Goal: Information Seeking & Learning: Learn about a topic

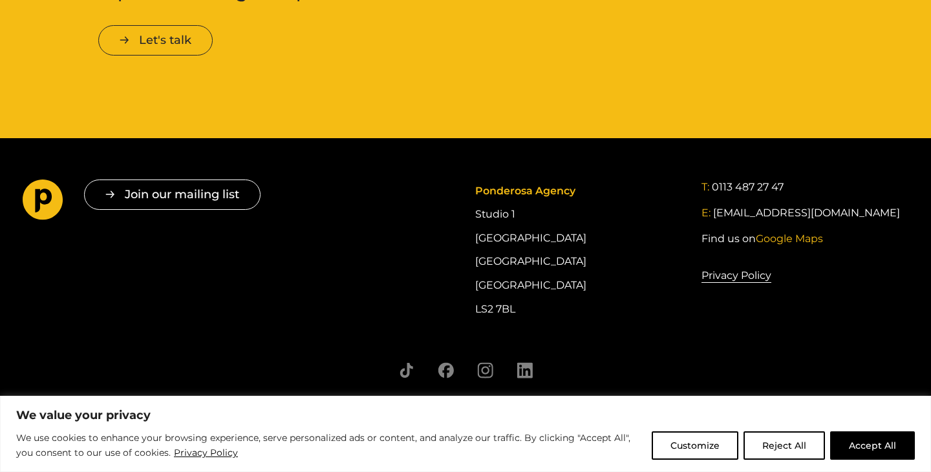
scroll to position [2287, 0]
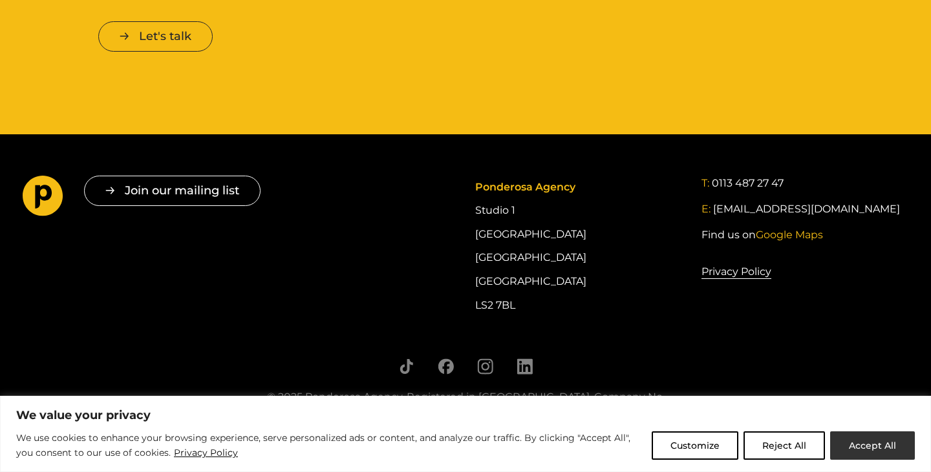
click at [880, 449] on button "Accept All" at bounding box center [872, 446] width 85 height 28
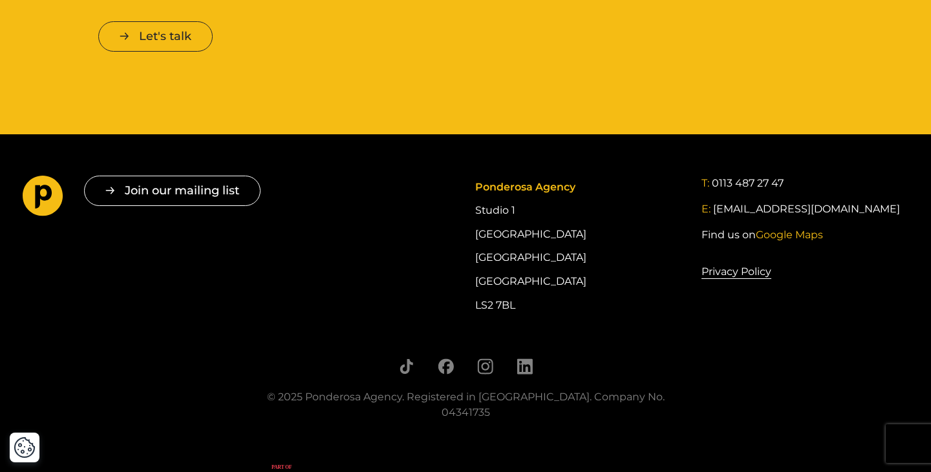
scroll to position [2337, 0]
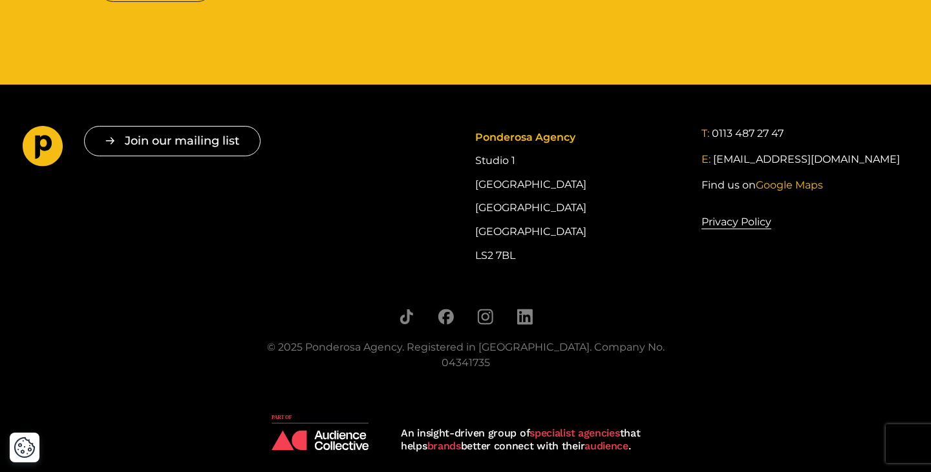
drag, startPoint x: 21, startPoint y: 123, endPoint x: 50, endPoint y: 158, distance: 45.4
click at [50, 158] on footer "Join our mailing list " * " indicates required fields Email * Consent * I give …" at bounding box center [465, 238] width 931 height 307
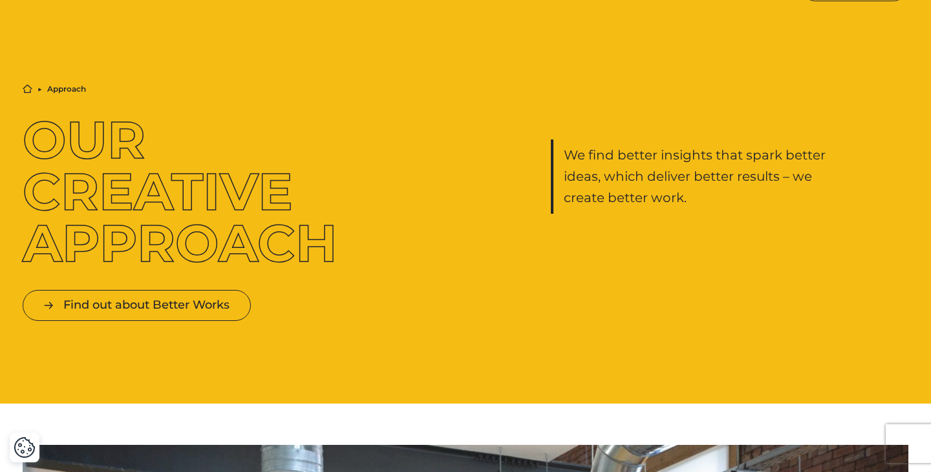
scroll to position [0, 0]
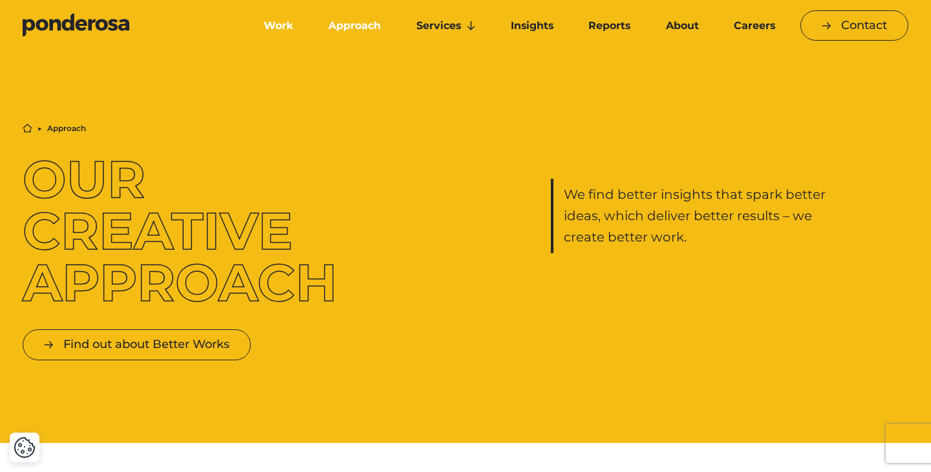
click at [279, 23] on link "Work" at bounding box center [278, 25] width 59 height 27
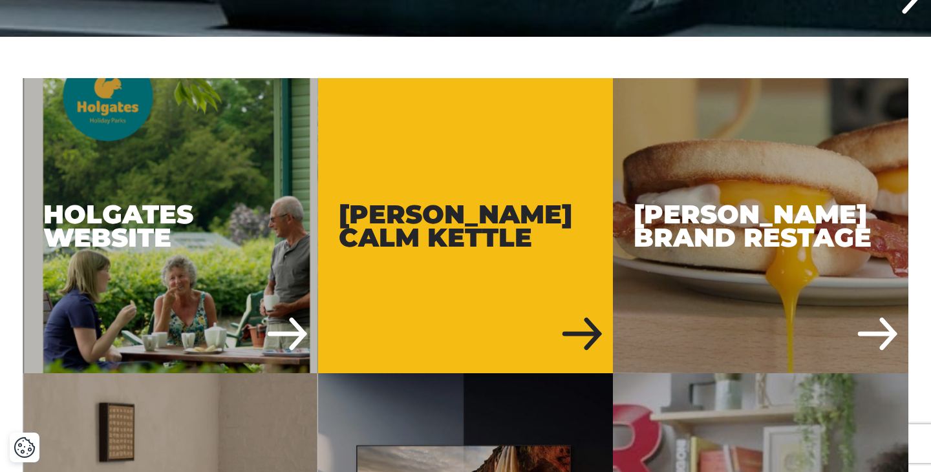
scroll to position [655, 0]
click at [533, 317] on div "Russell Hobbs Calm Kettle" at bounding box center [465, 225] width 295 height 295
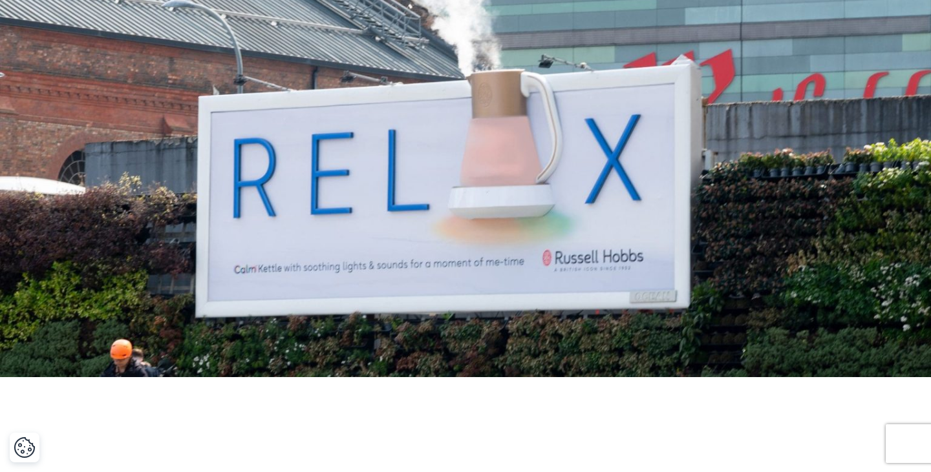
scroll to position [423, 0]
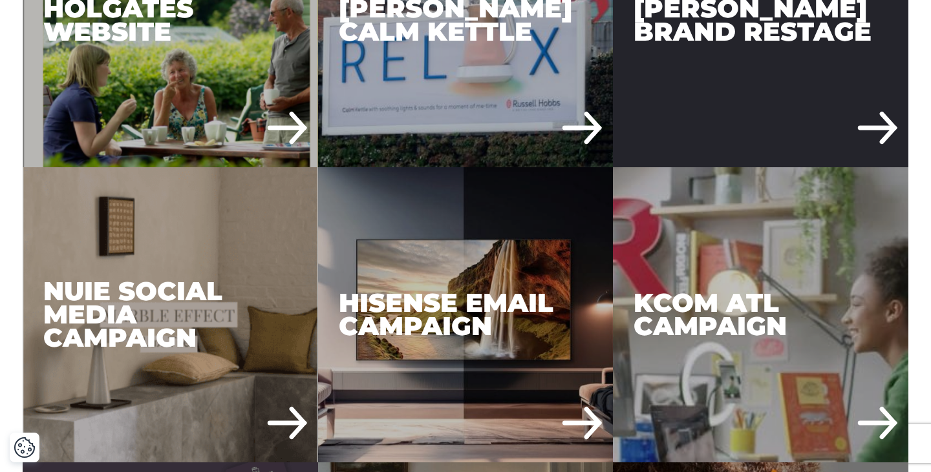
scroll to position [745, 0]
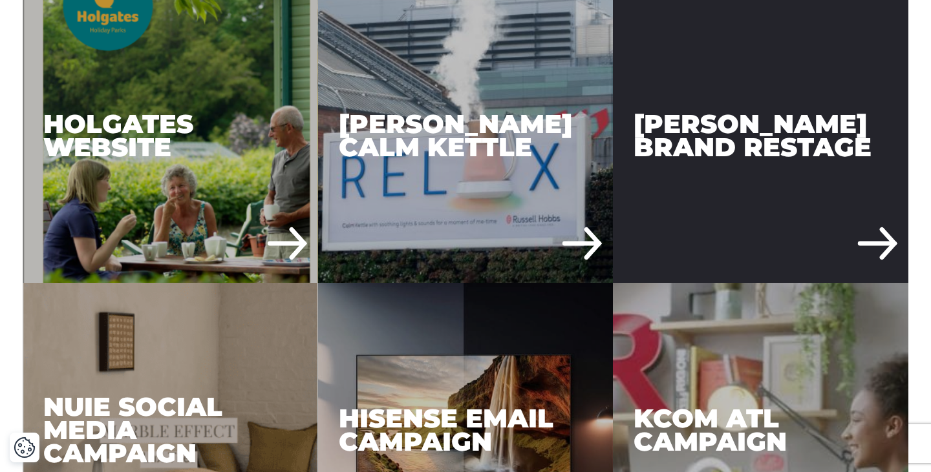
click at [703, 216] on div "Russell Hobbs Brand Restage" at bounding box center [760, 135] width 295 height 295
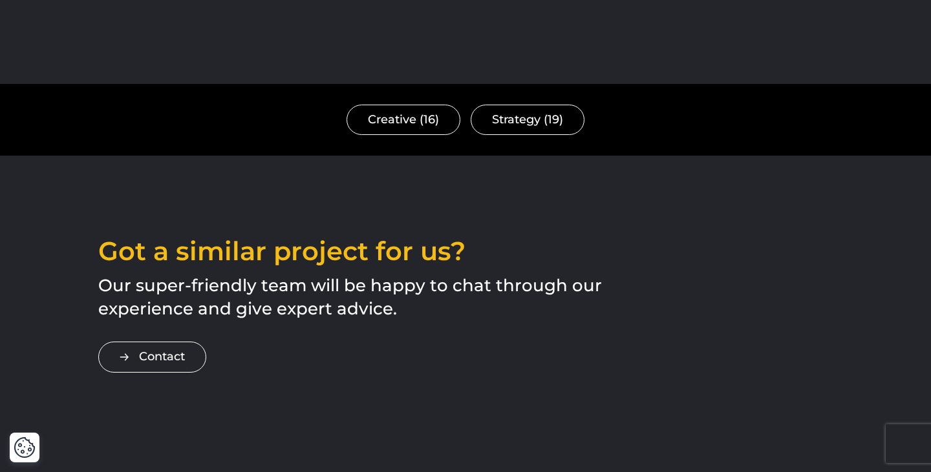
scroll to position [3307, 0]
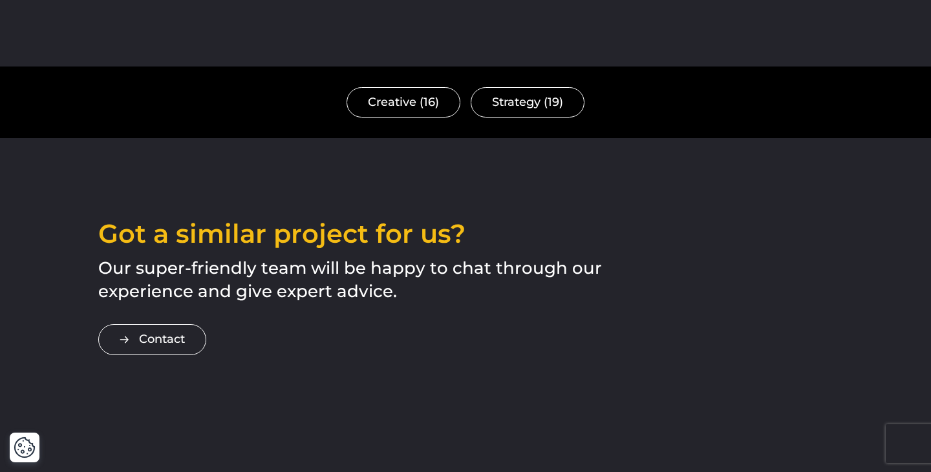
drag, startPoint x: 21, startPoint y: 126, endPoint x: 485, endPoint y: 191, distance: 468.6
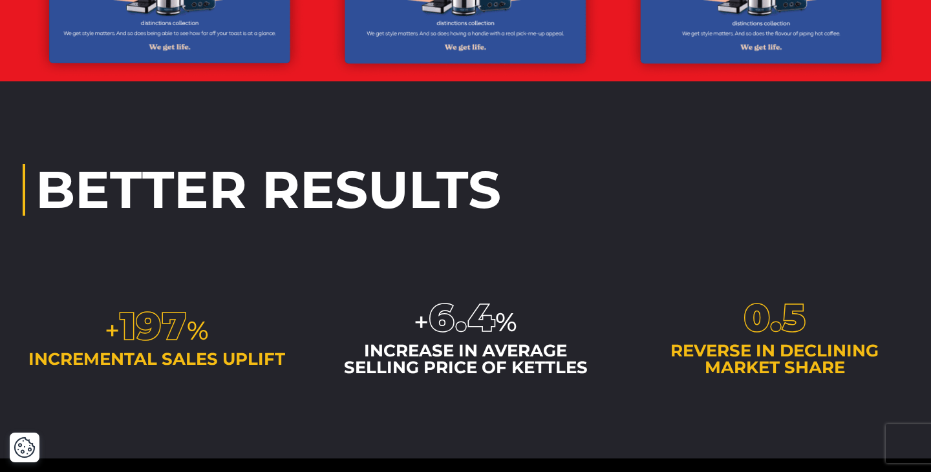
scroll to position [2913, 0]
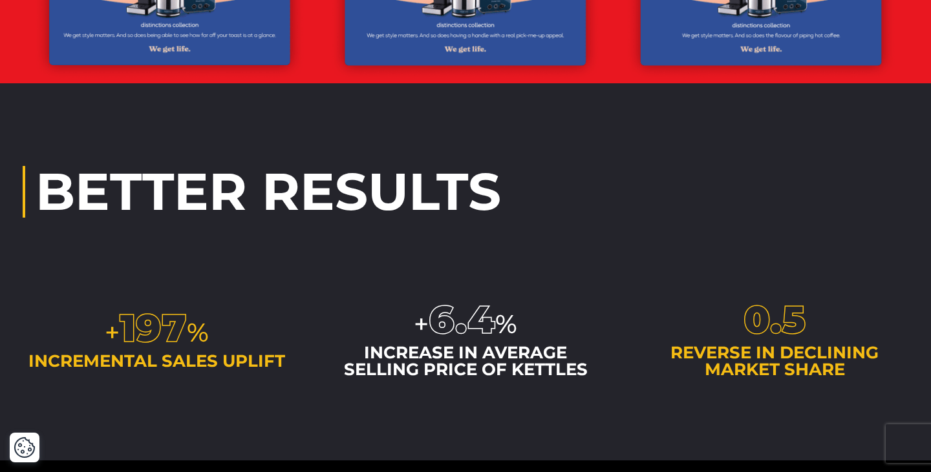
click at [631, 434] on div "Better Results + 197 % incremental sales uplift + 6.4 % increase in average sel…" at bounding box center [465, 271] width 931 height 377
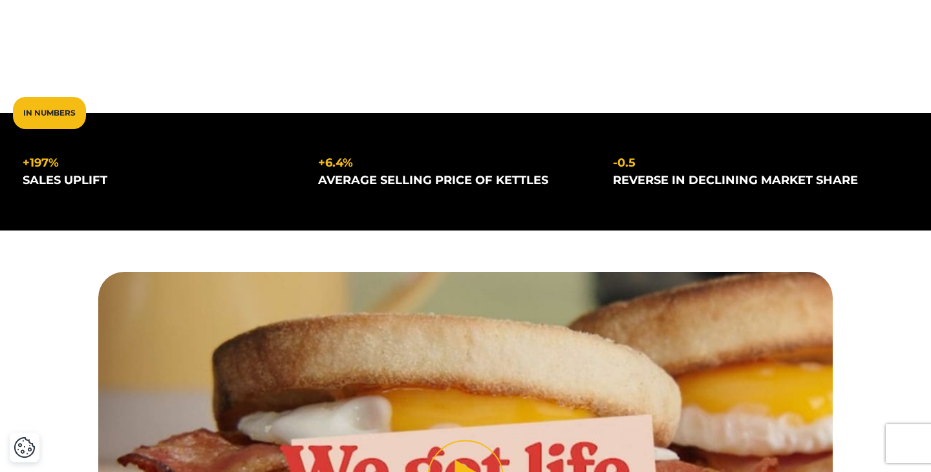
scroll to position [0, 0]
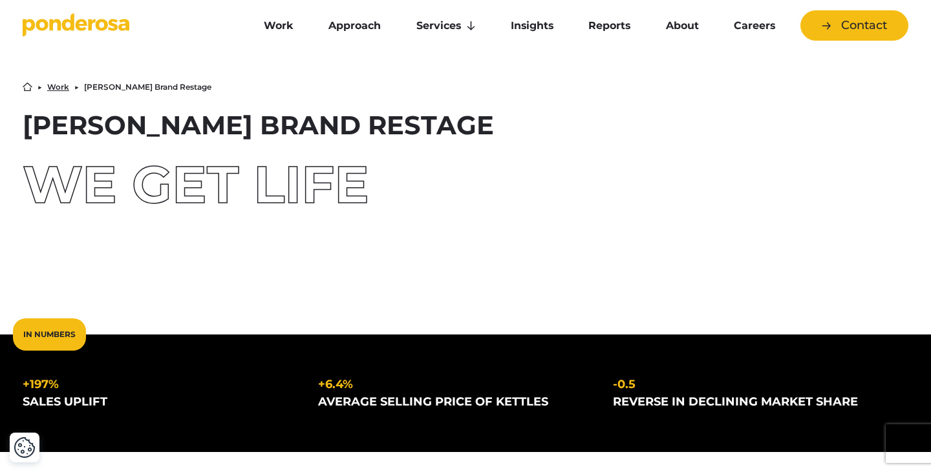
drag, startPoint x: 743, startPoint y: 431, endPoint x: 31, endPoint y: 130, distance: 772.7
copy div "Russell Hobbs Brand Restage We Get Life In Numbers +197% sales uplift +6.4% ave…"
click at [480, 156] on div "Home ▶︎ Work ▶︎ Russell Hobbs Brand Restage Russell Hobbs Brand Restage We Get …" at bounding box center [465, 146] width 885 height 129
click at [122, 28] on icon "Go to homepage" at bounding box center [123, 25] width 11 height 12
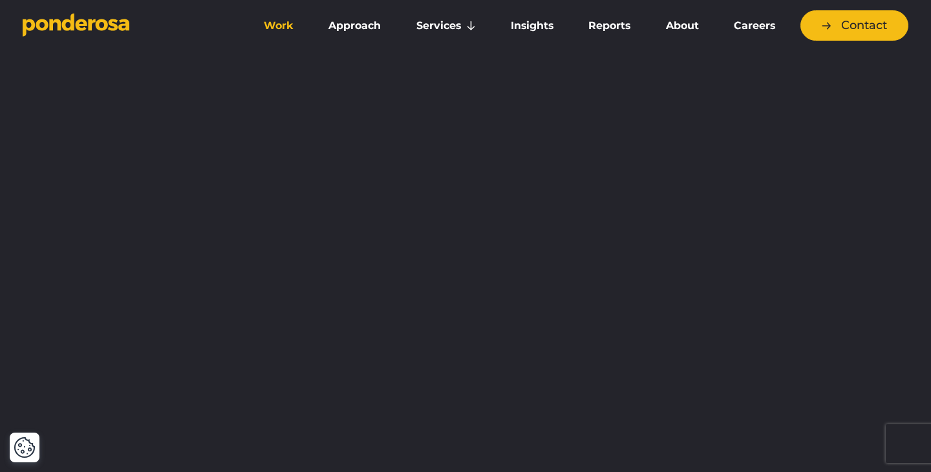
click at [283, 21] on link "Work" at bounding box center [278, 25] width 59 height 27
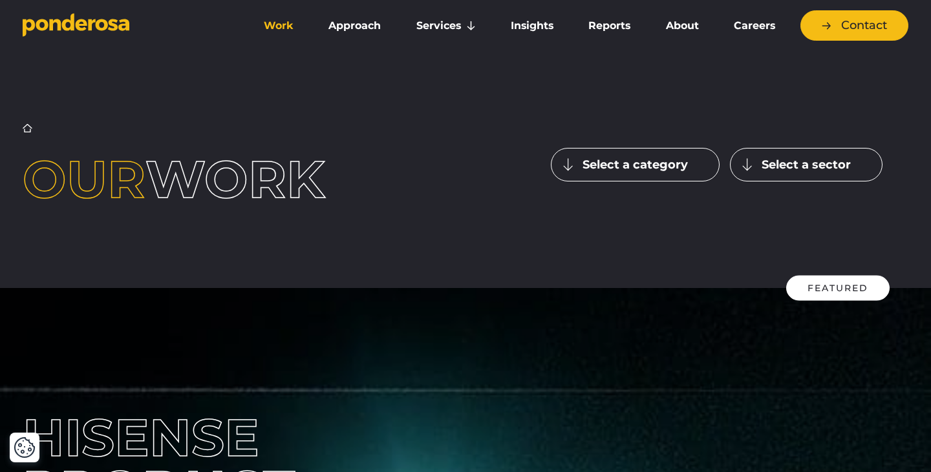
click at [105, 17] on icon "Go to homepage" at bounding box center [76, 25] width 107 height 24
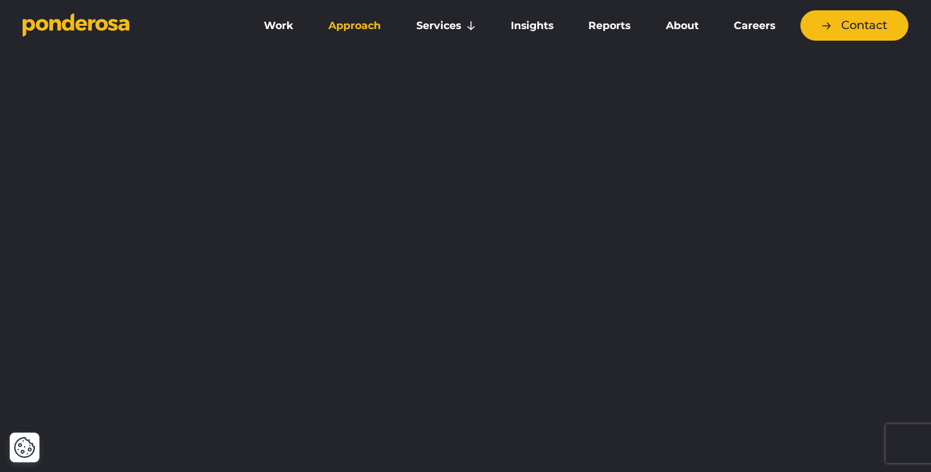
click at [365, 23] on link "Approach" at bounding box center [354, 25] width 82 height 27
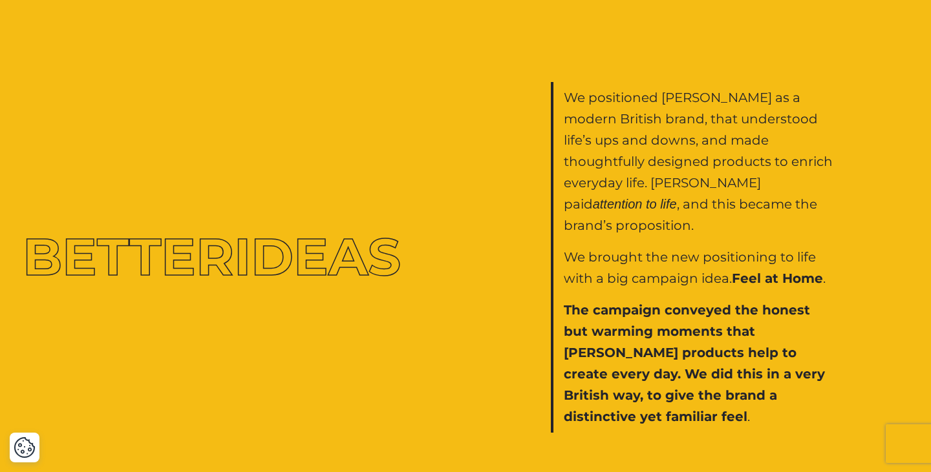
scroll to position [2104, 0]
